Goal: Navigation & Orientation: Understand site structure

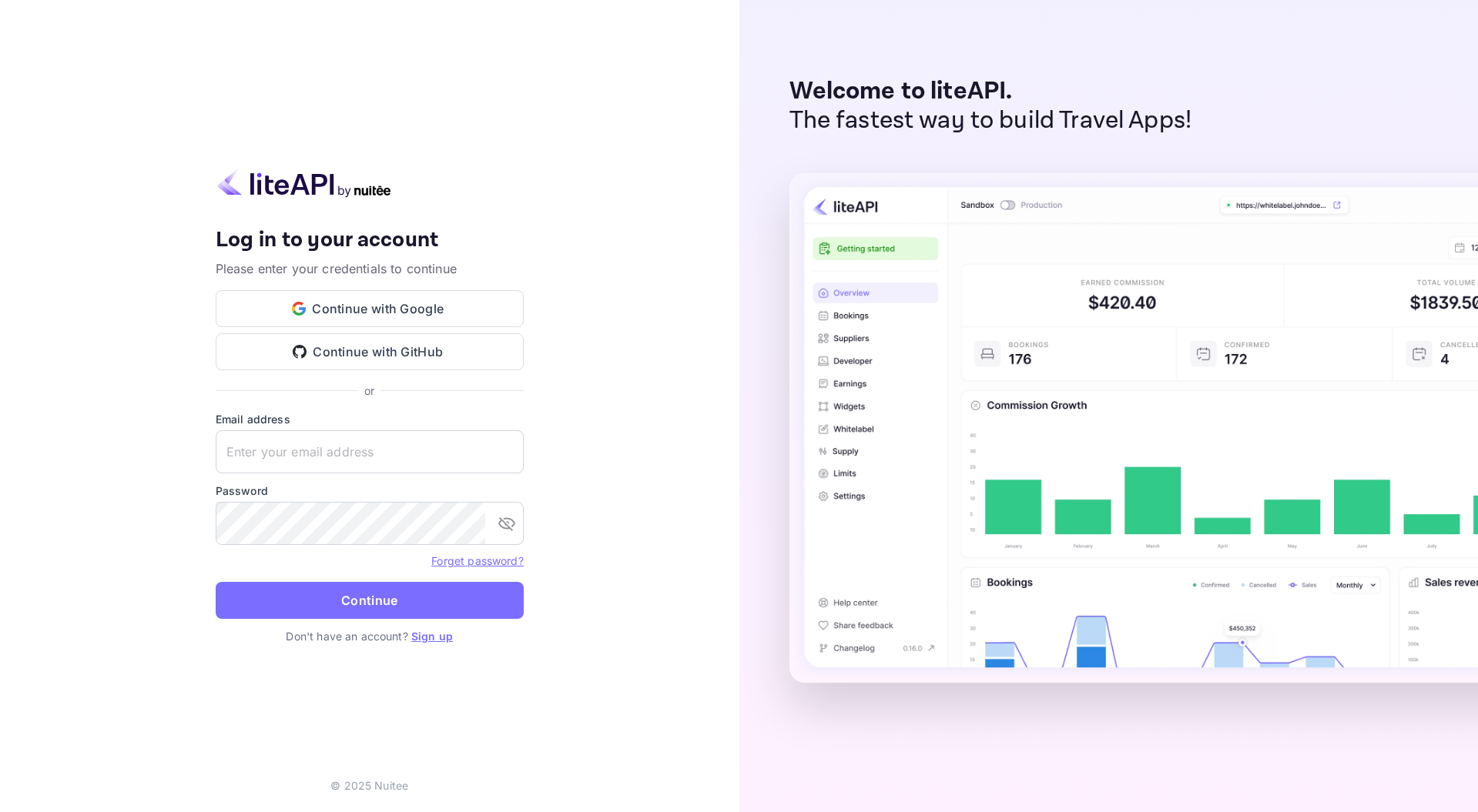
click at [155, 149] on div "Your account has been created successfully, a confirmation link has been sent t…" at bounding box center [370, 406] width 739 height 812
click at [418, 308] on button "Continue with Google" at bounding box center [370, 308] width 308 height 37
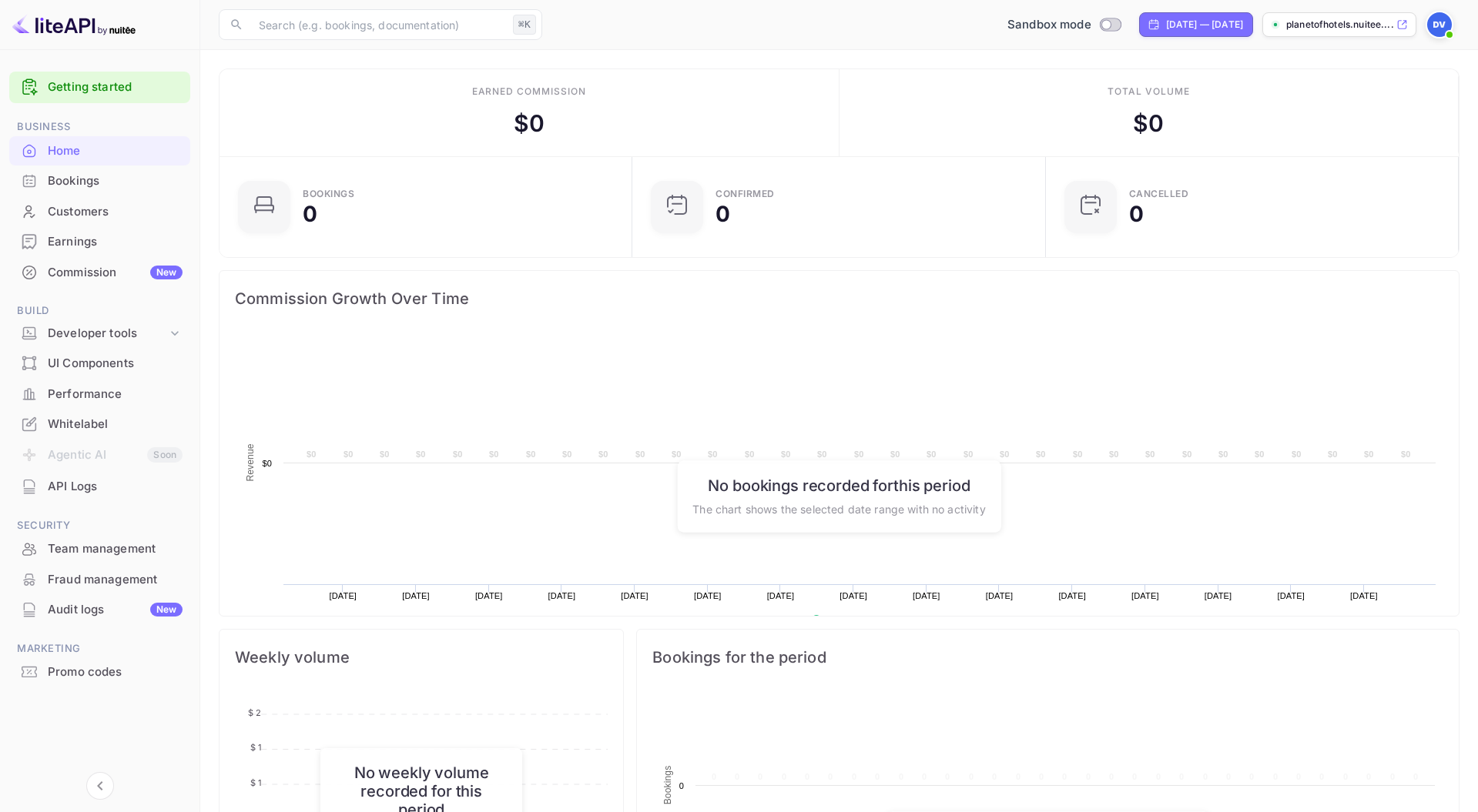
scroll to position [251, 403]
click at [1401, 20] on icon at bounding box center [1401, 24] width 11 height 10
click at [74, 423] on div "Whitelabel" at bounding box center [115, 424] width 135 height 18
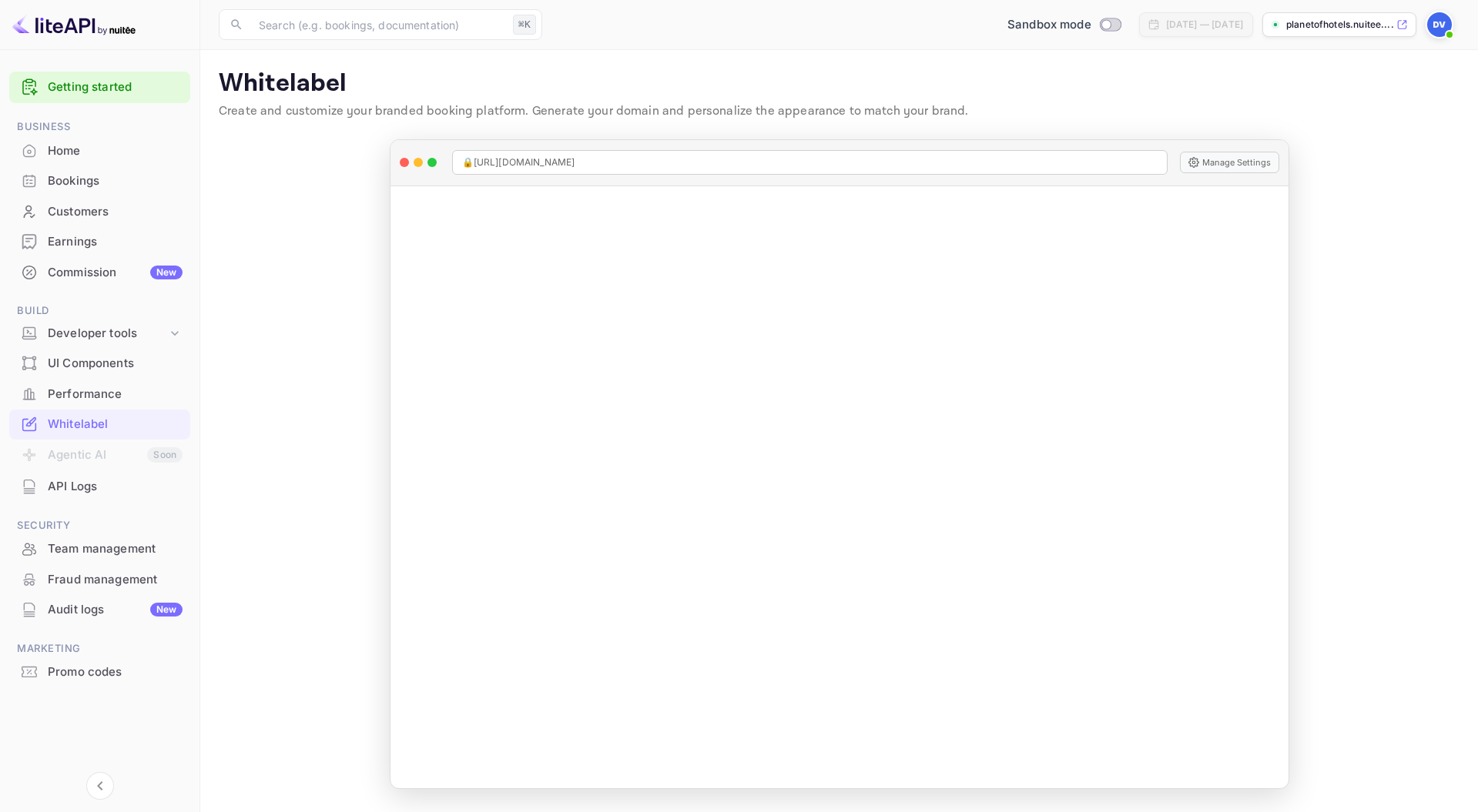
click at [1435, 26] on img at bounding box center [1439, 24] width 25 height 25
click at [1289, 145] on p "Settings" at bounding box center [1301, 153] width 44 height 16
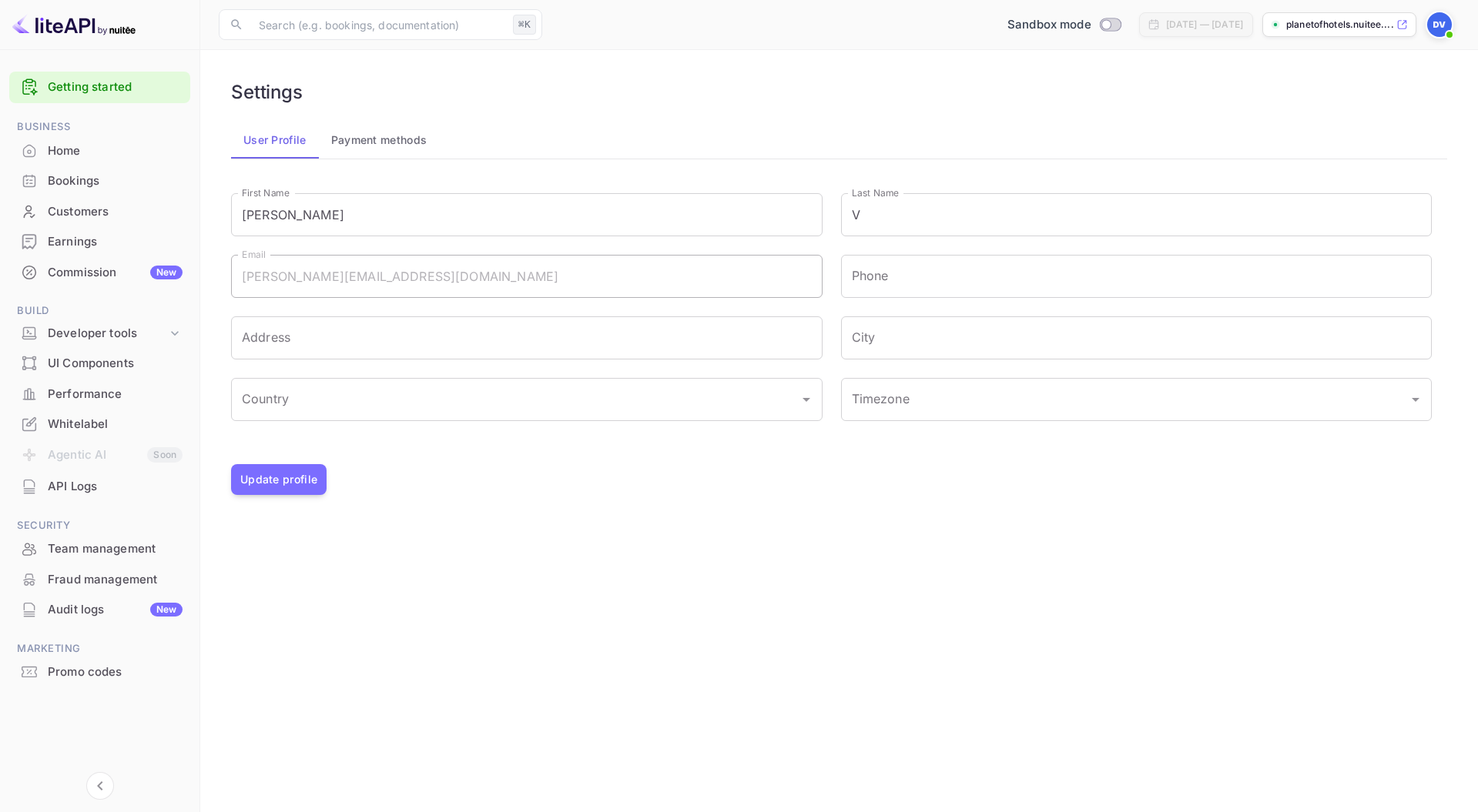
click at [86, 417] on div "Whitelabel" at bounding box center [115, 424] width 135 height 18
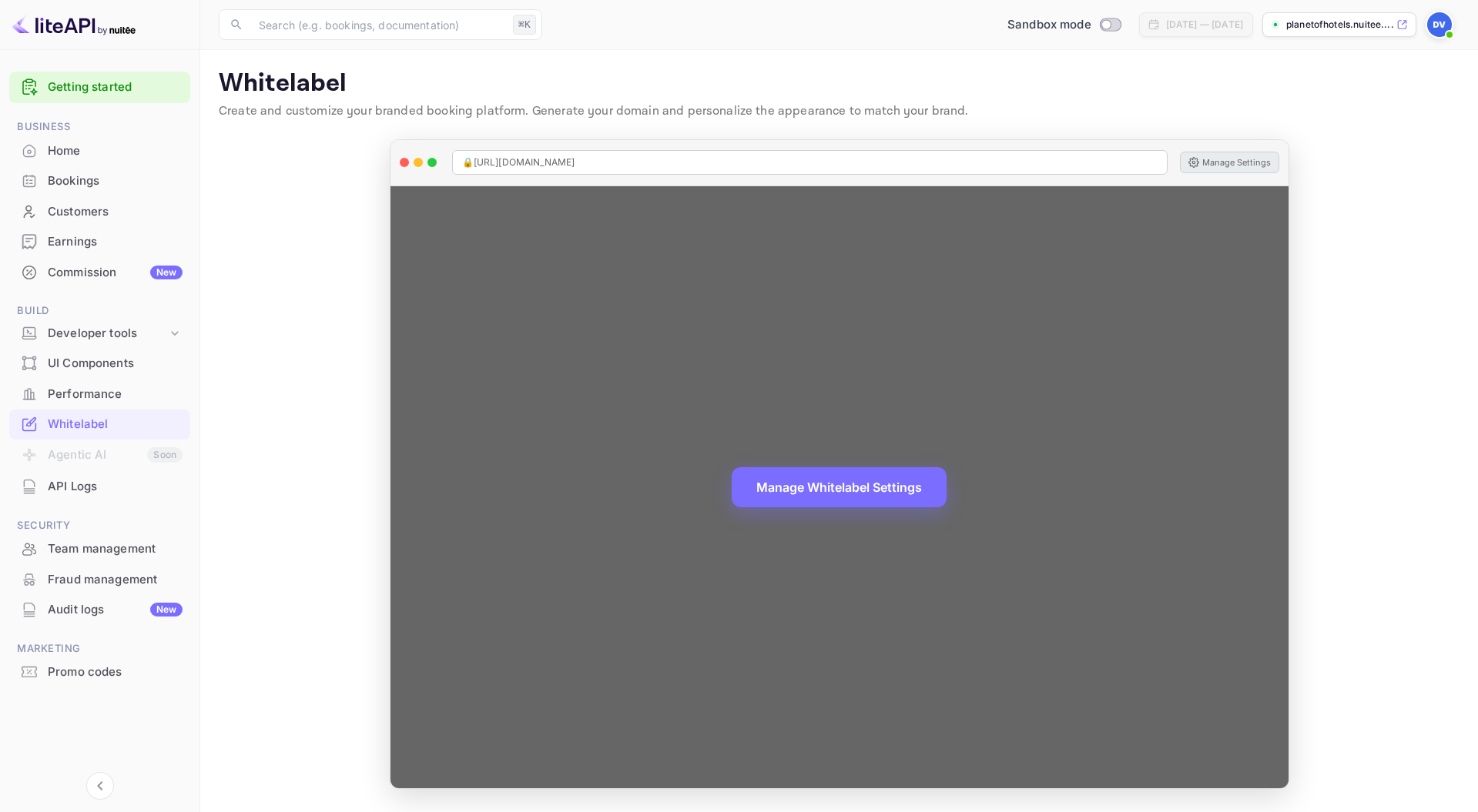
click at [1241, 161] on button "Manage Settings" at bounding box center [1229, 162] width 99 height 22
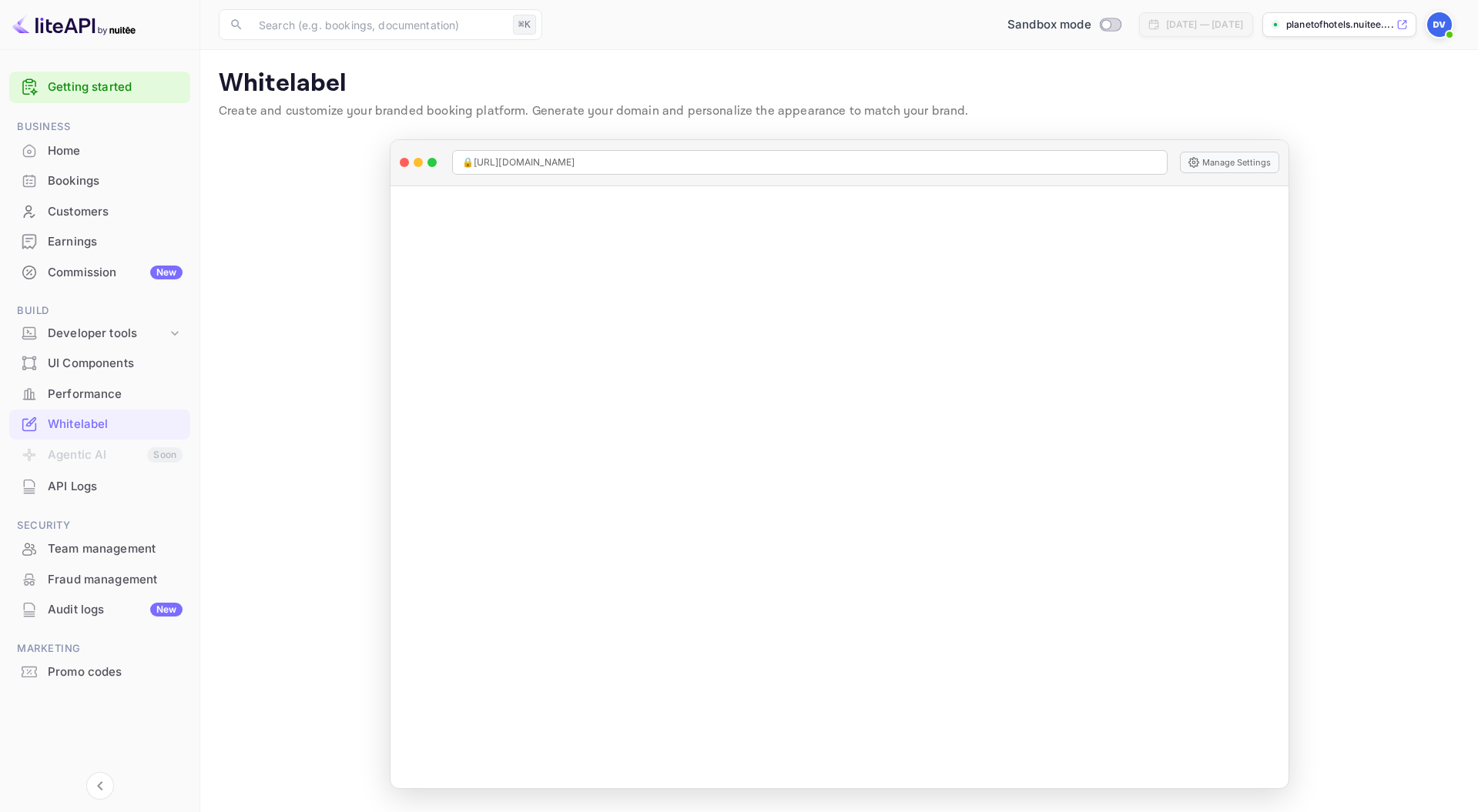
click at [1443, 22] on img at bounding box center [1439, 24] width 25 height 25
click at [1290, 145] on p "Settings" at bounding box center [1301, 153] width 44 height 16
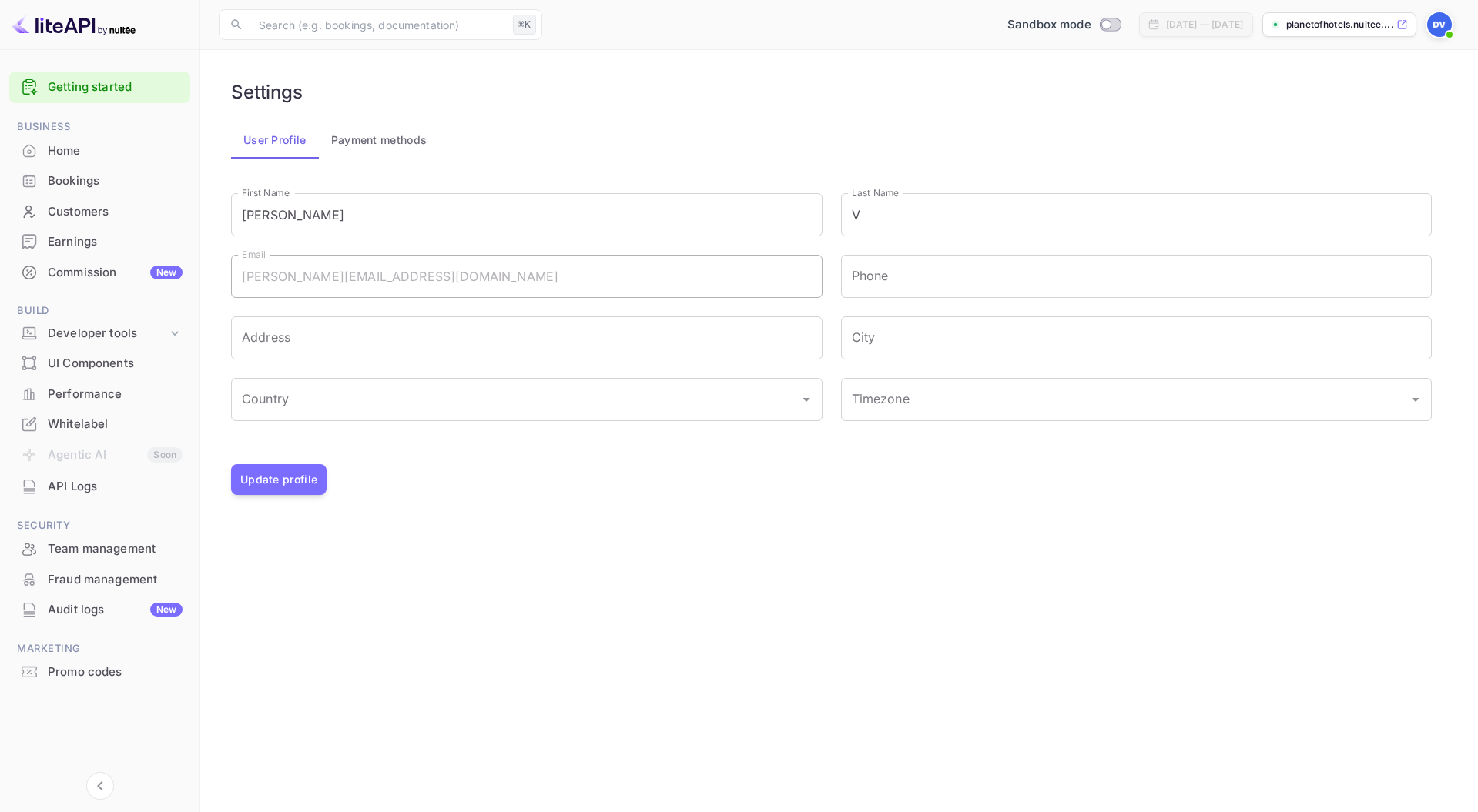
click at [385, 138] on button "Payment methods" at bounding box center [379, 140] width 121 height 37
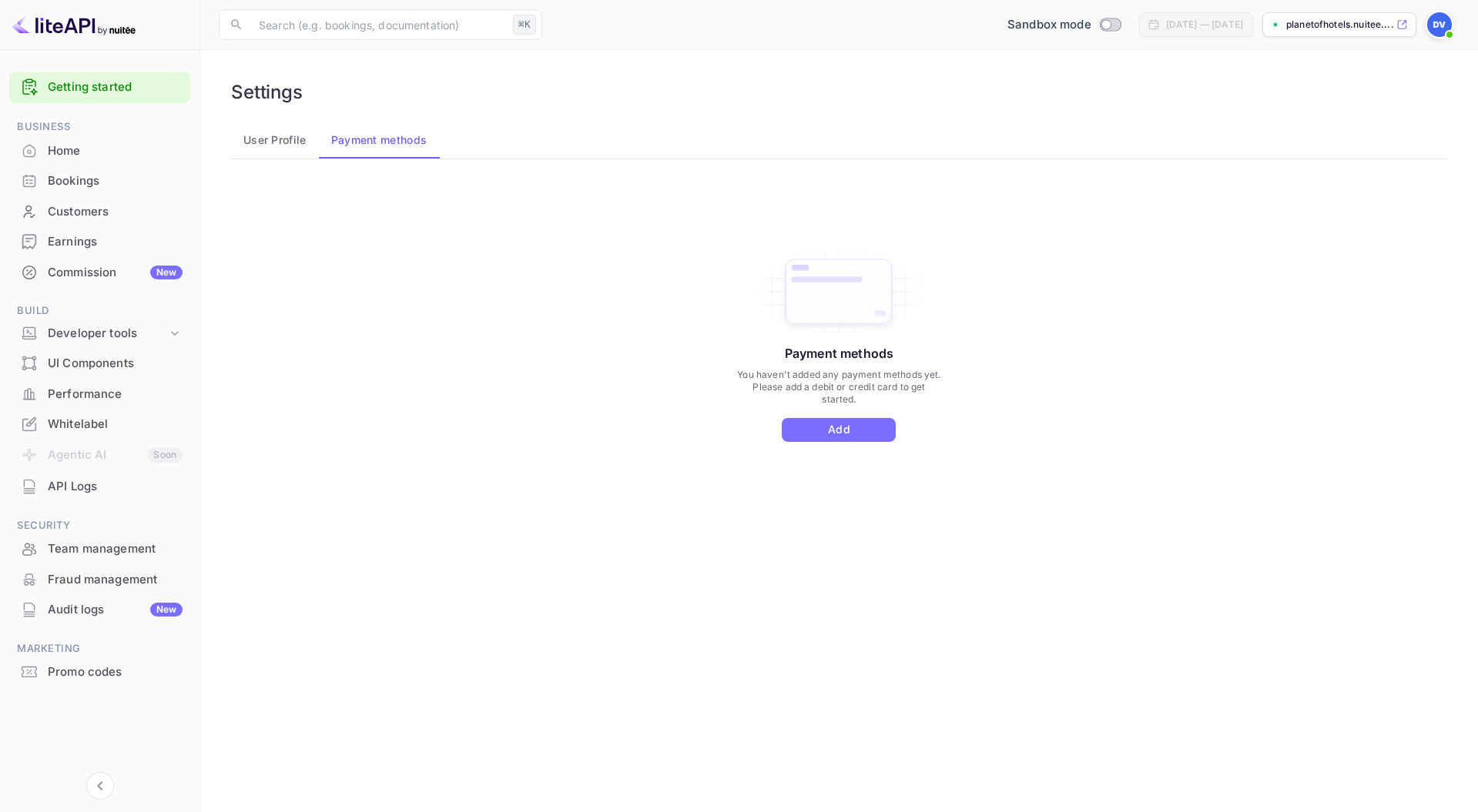
click at [286, 136] on button "User Profile" at bounding box center [275, 140] width 88 height 37
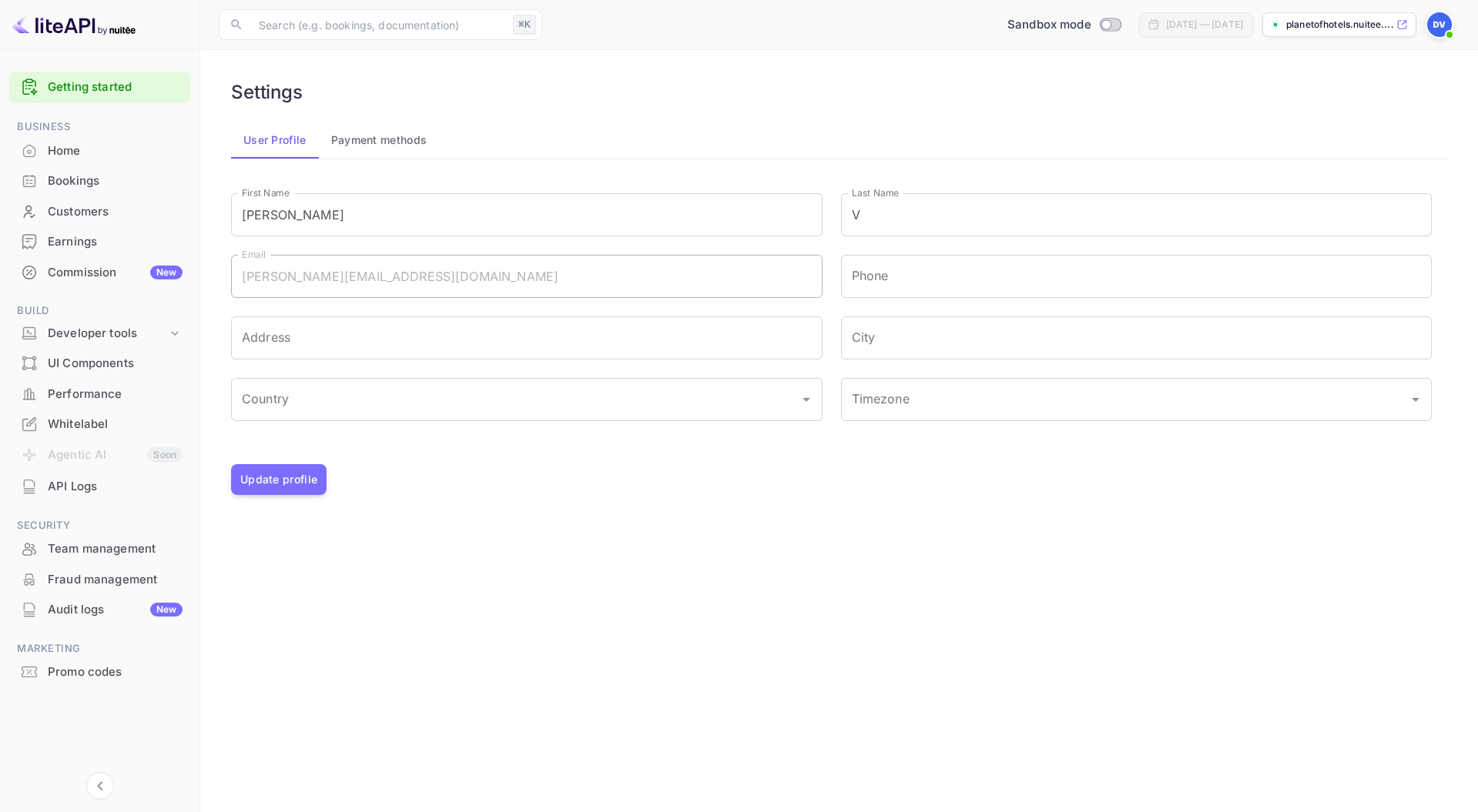
click at [89, 671] on div "Promo codes" at bounding box center [115, 672] width 135 height 18
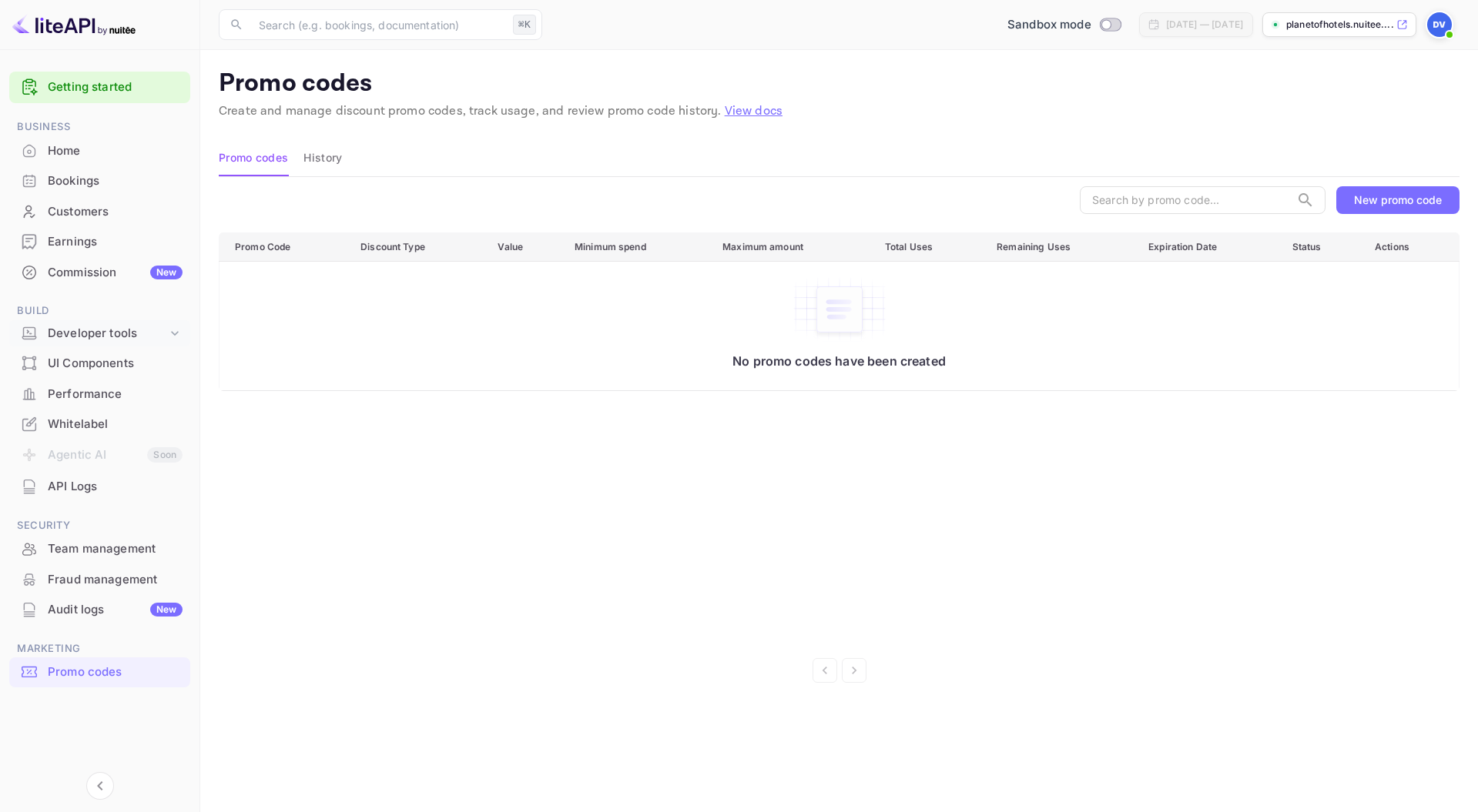
click at [138, 337] on div "Developer tools" at bounding box center [107, 333] width 119 height 18
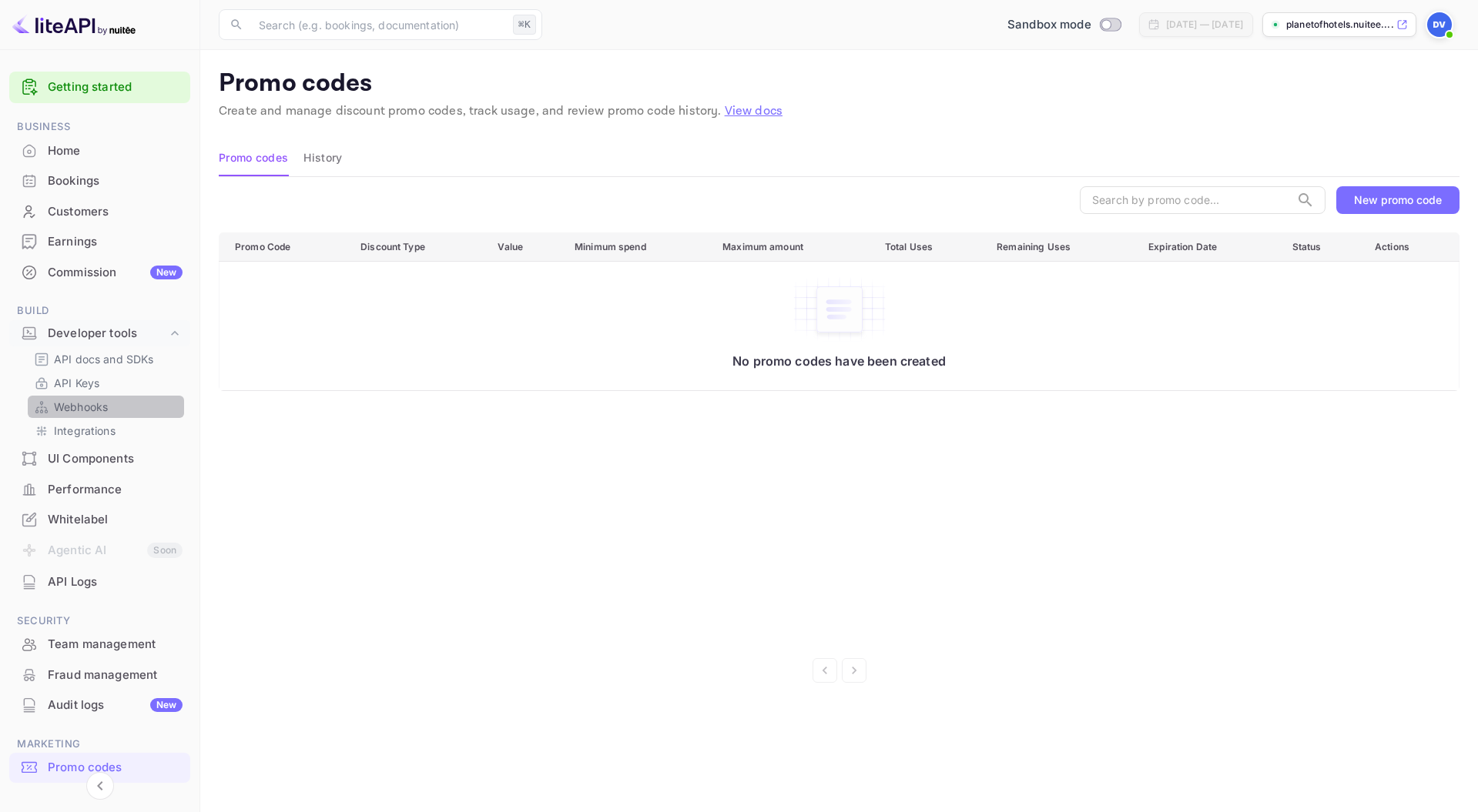
click at [88, 404] on p "Webhooks" at bounding box center [80, 407] width 54 height 16
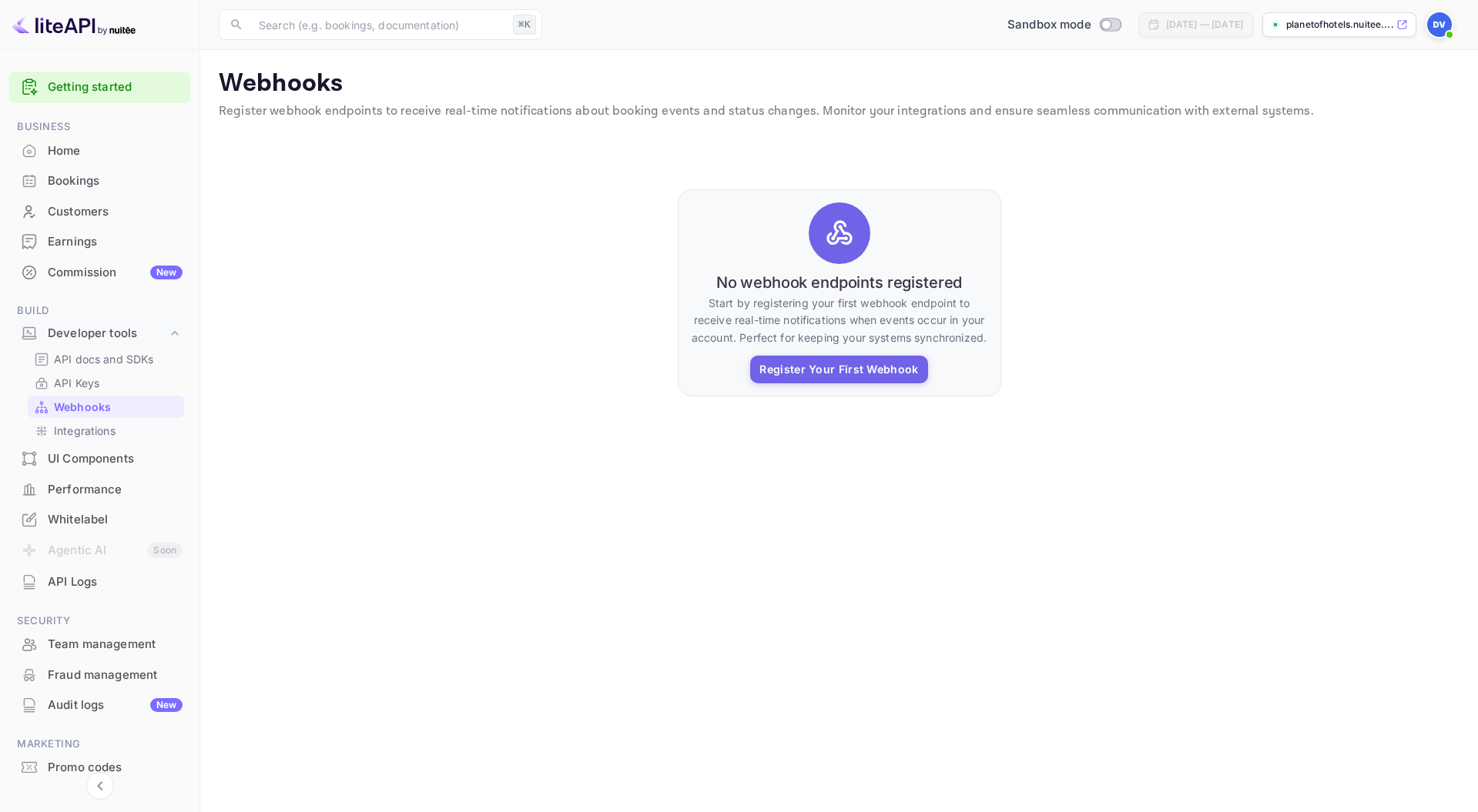
click at [77, 433] on p "Integrations" at bounding box center [84, 430] width 61 height 16
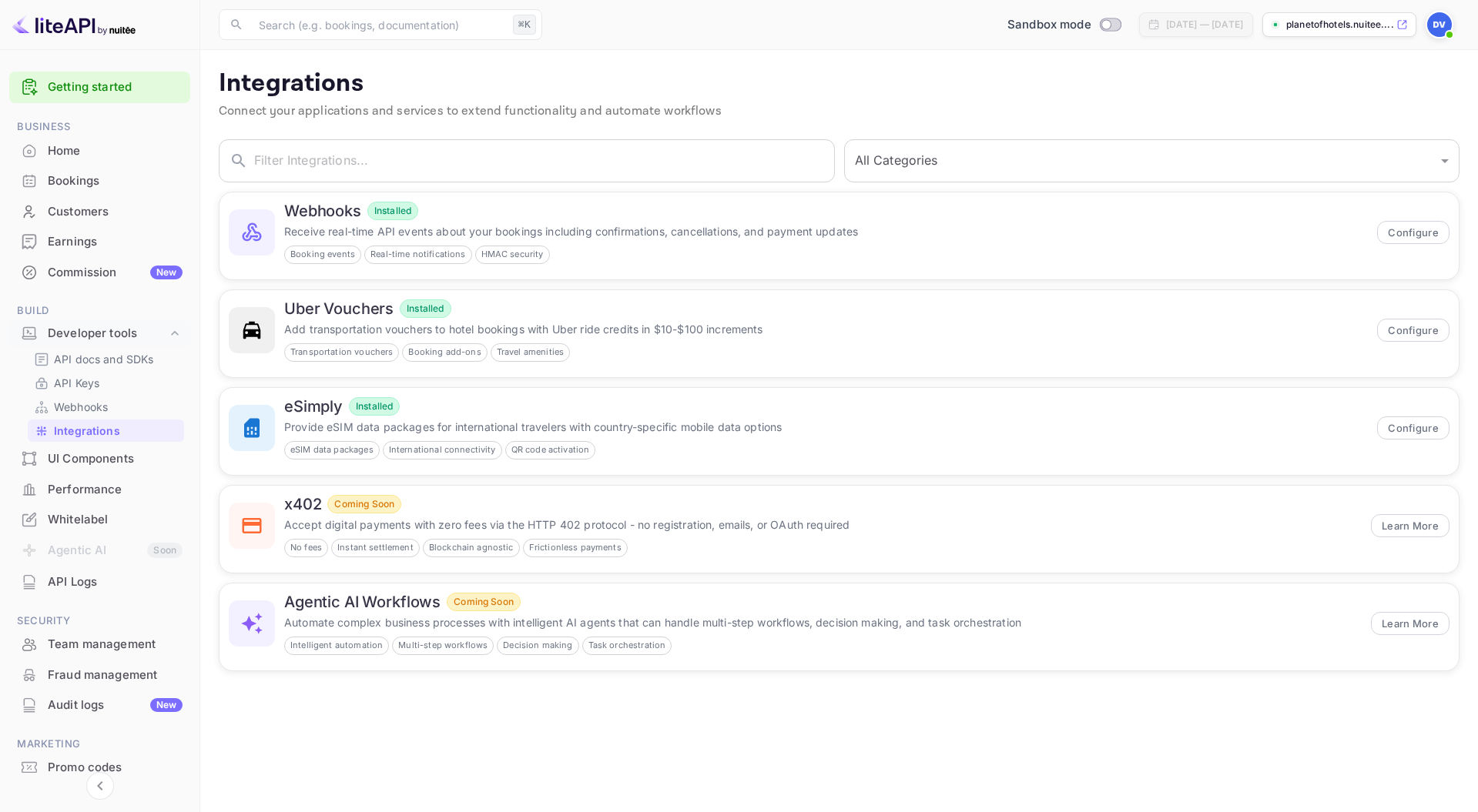
scroll to position [55, 0]
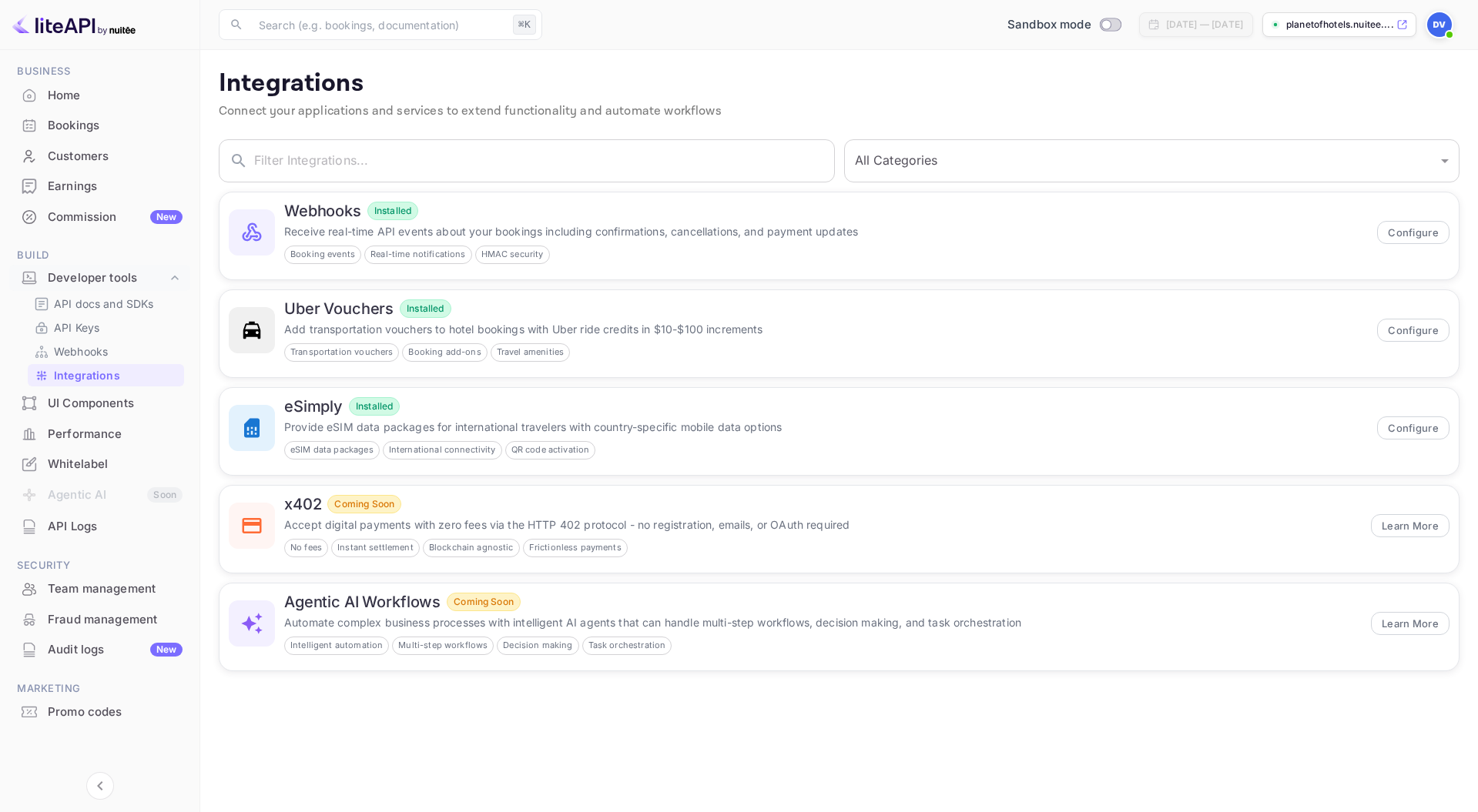
click at [90, 636] on div "Audit logs New" at bounding box center [99, 650] width 181 height 30
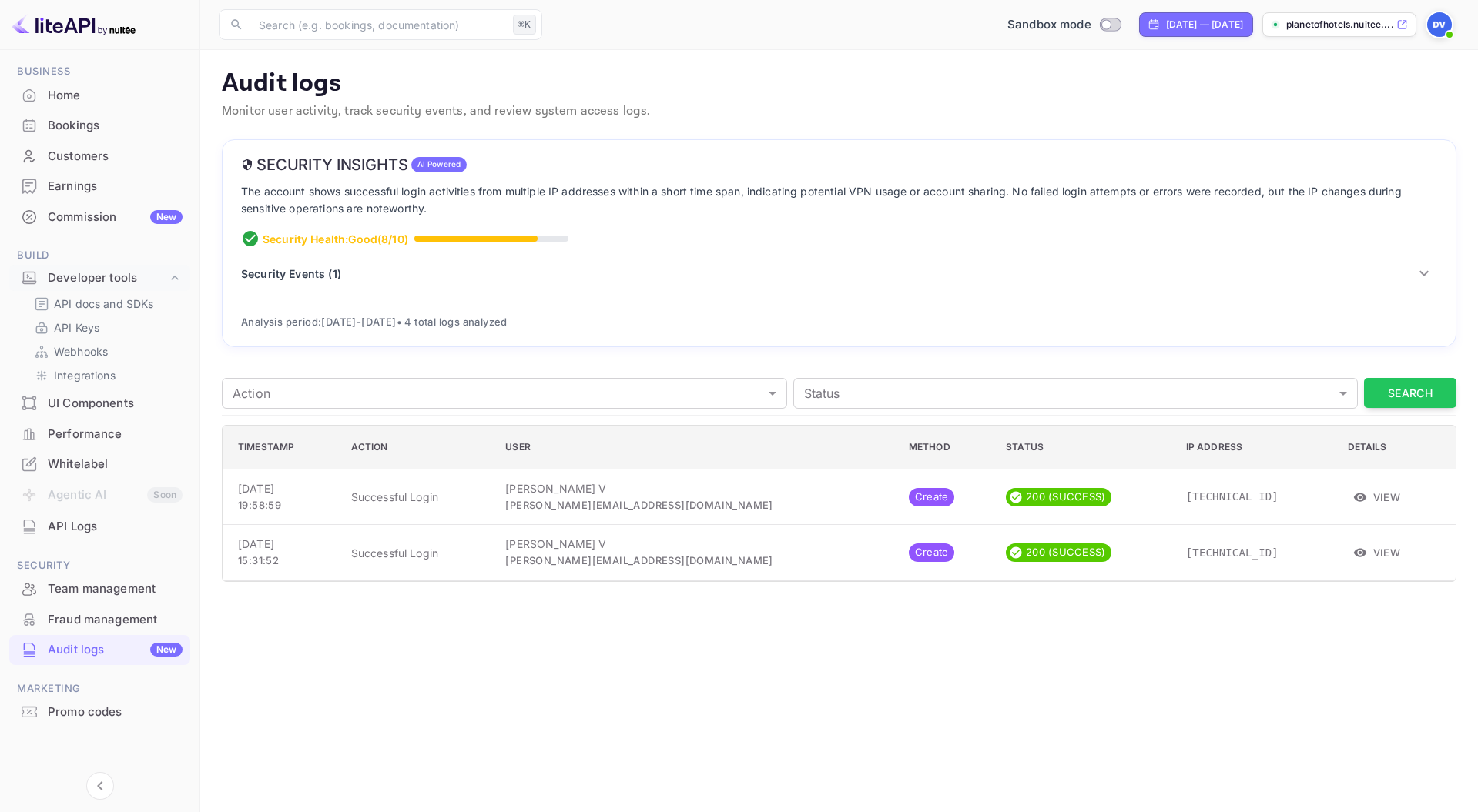
click at [80, 519] on div "API Logs" at bounding box center [115, 527] width 135 height 18
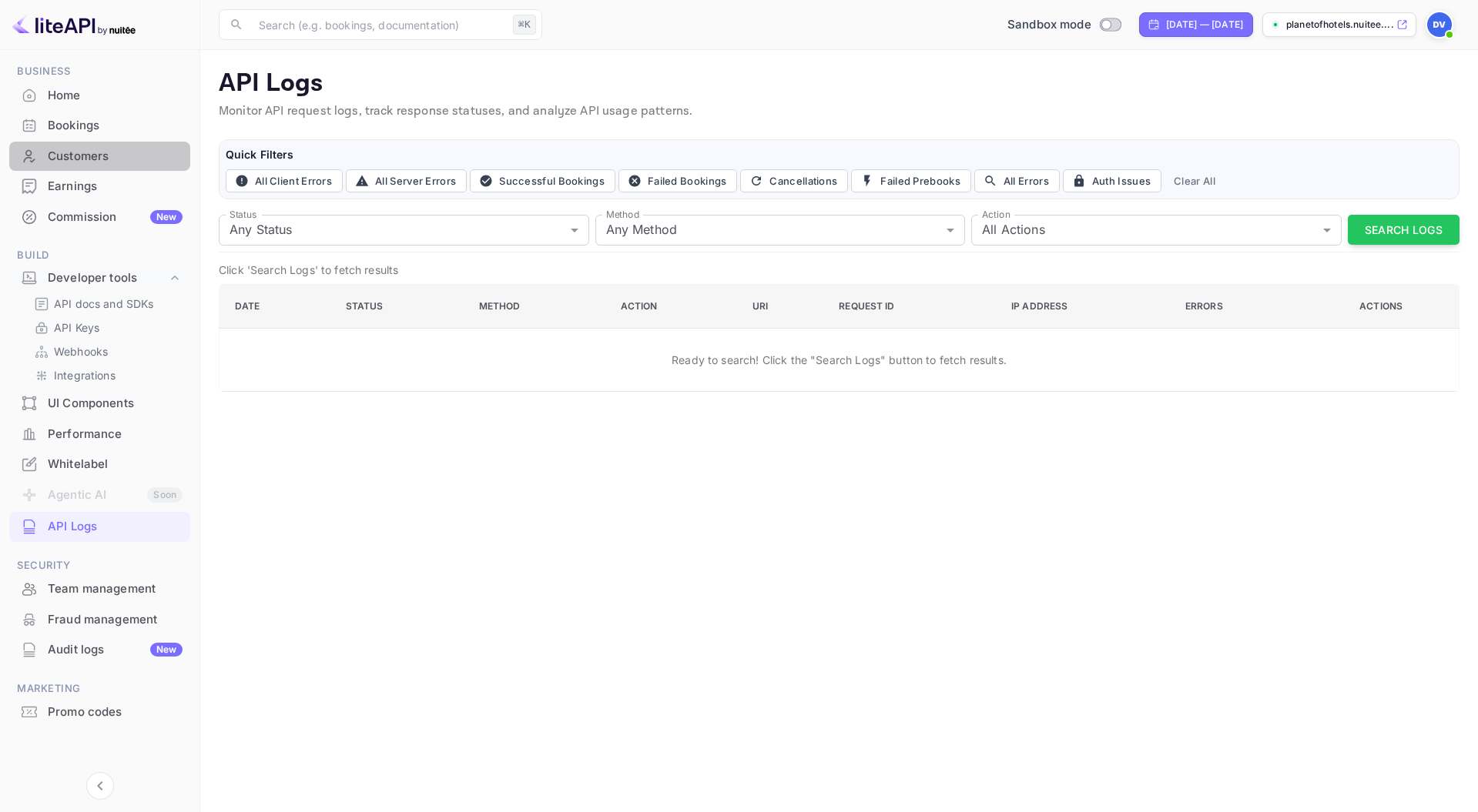
click at [105, 150] on div "Customers" at bounding box center [115, 156] width 135 height 18
